Goal: Check status

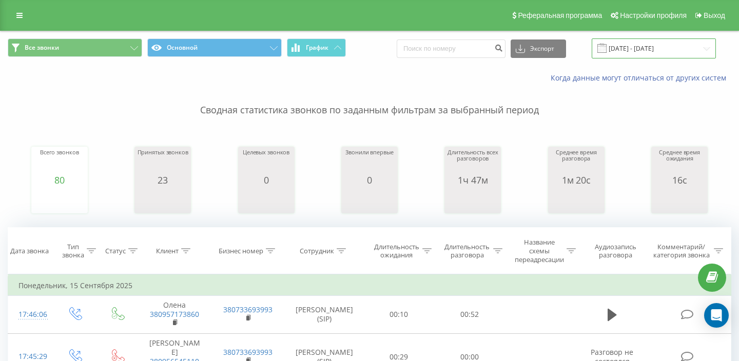
click at [645, 44] on input "[DATE] - [DATE]" at bounding box center [654, 48] width 124 height 20
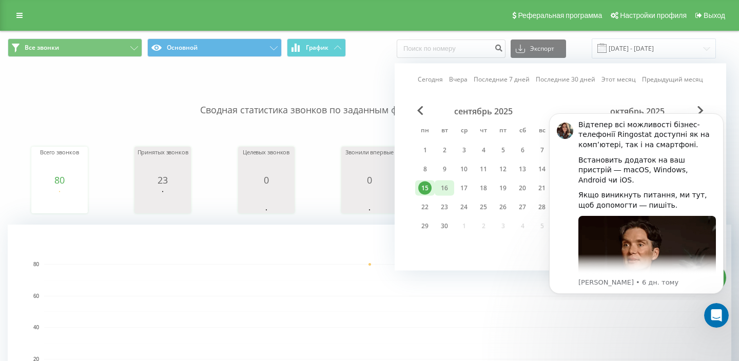
click at [442, 189] on div "16" at bounding box center [444, 188] width 13 height 13
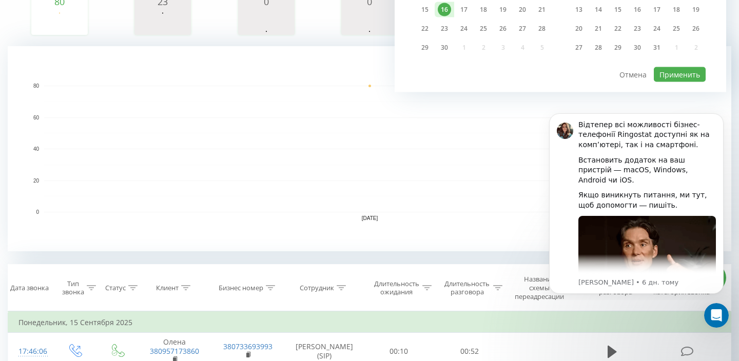
scroll to position [183, 0]
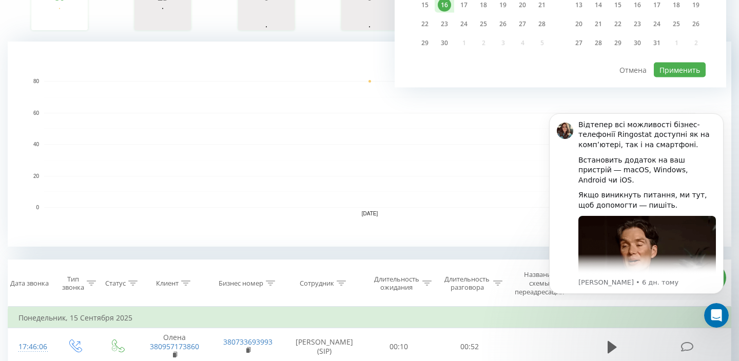
click at [533, 160] on rect "A chart." at bounding box center [369, 160] width 651 height 1
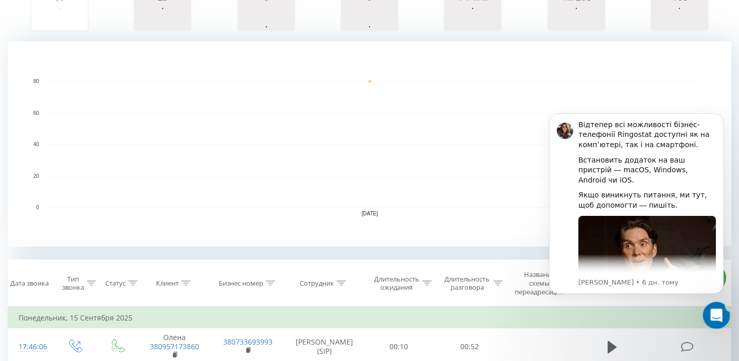
click at [714, 317] on icon "Відкрити програму для спілкування Intercom" at bounding box center [715, 314] width 17 height 17
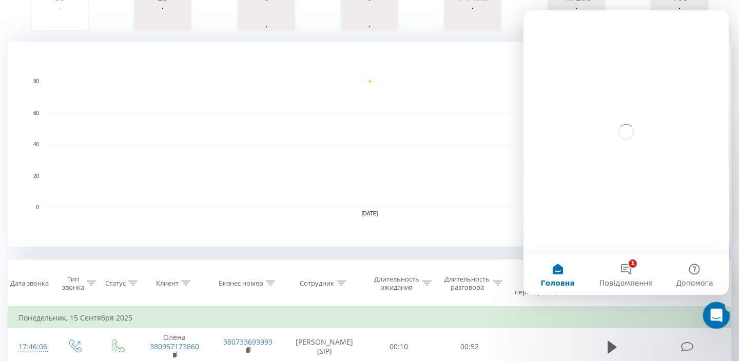
scroll to position [0, 0]
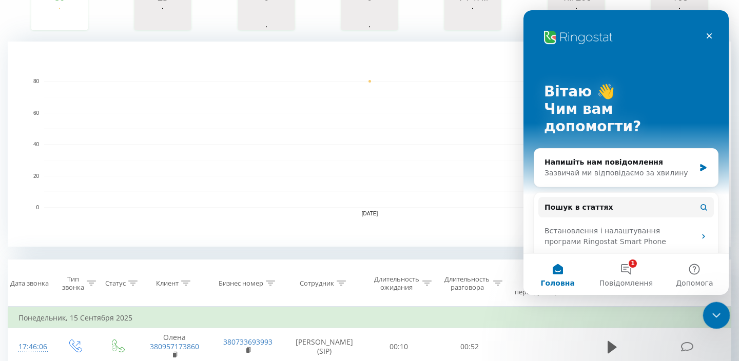
click at [710, 311] on icon "Закрити програму для спілкування Intercom" at bounding box center [715, 314] width 12 height 12
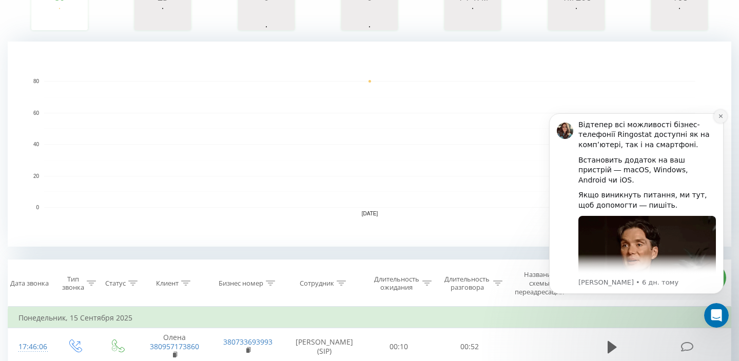
drag, startPoint x: 719, startPoint y: 117, endPoint x: 1252, endPoint y: 221, distance: 542.9
click at [719, 117] on icon "Dismiss notification" at bounding box center [721, 116] width 4 height 4
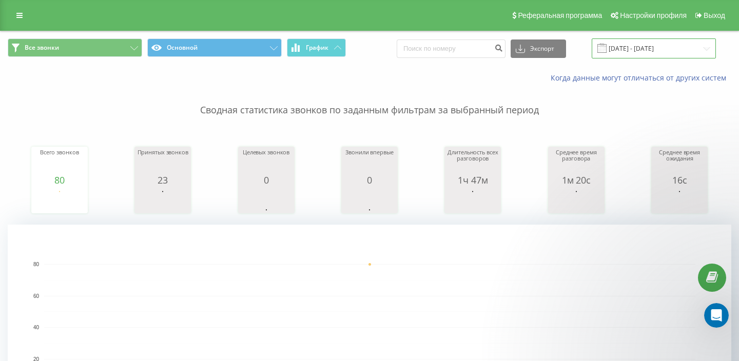
click at [640, 48] on input "[DATE] - [DATE]" at bounding box center [654, 48] width 124 height 20
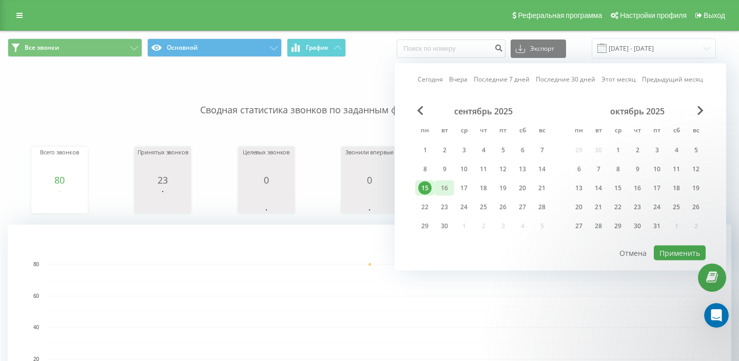
click at [444, 181] on div "16" at bounding box center [445, 188] width 20 height 15
click at [666, 254] on button "Применить" at bounding box center [680, 253] width 52 height 15
type input "[DATE] - [DATE]"
